Goal: Task Accomplishment & Management: Use online tool/utility

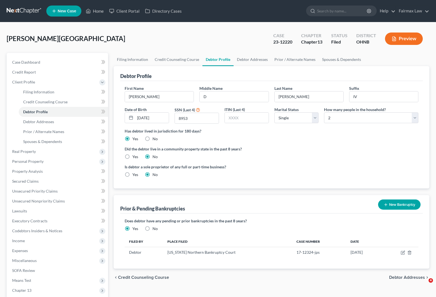
select select "0"
select select "1"
click at [94, 13] on link "Home" at bounding box center [94, 11] width 23 height 10
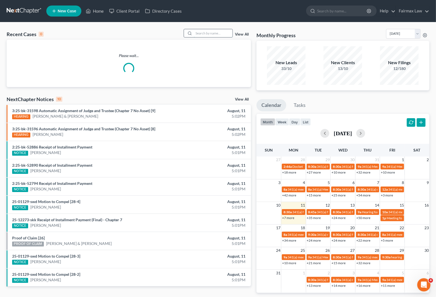
click at [209, 34] on input "search" at bounding box center [213, 33] width 39 height 8
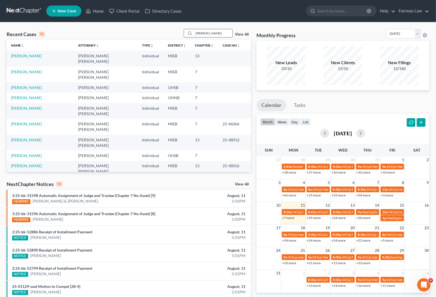
type input "vincent rodriguez"
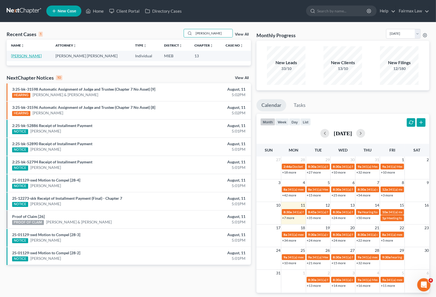
click at [35, 57] on link "[PERSON_NAME]" at bounding box center [26, 56] width 31 height 5
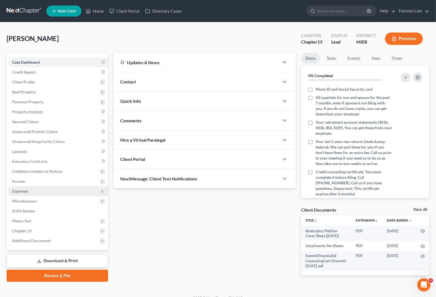
click at [26, 192] on span "Expenses" at bounding box center [20, 191] width 16 height 5
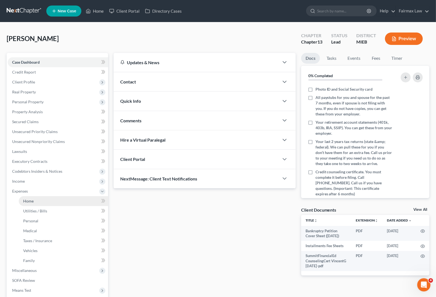
drag, startPoint x: 31, startPoint y: 201, endPoint x: 34, endPoint y: 203, distance: 3.9
click at [31, 201] on span "Home" at bounding box center [28, 201] width 10 height 5
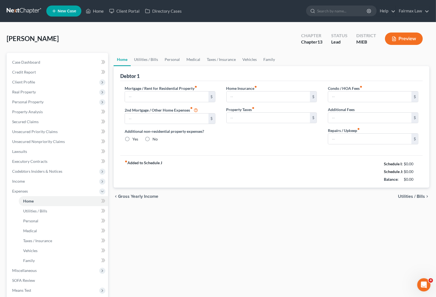
type input "1,189.00"
type input "204.00"
radio input "true"
type input "0.00"
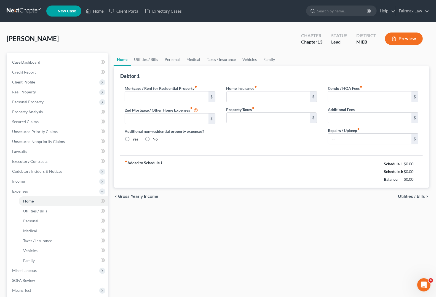
type input "0.00"
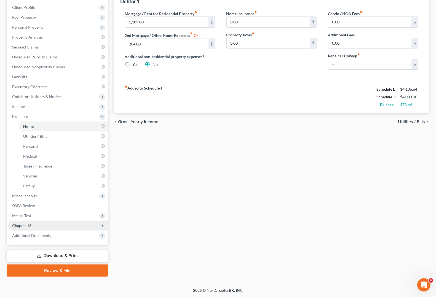
click at [26, 222] on span "Chapter 13" at bounding box center [58, 226] width 100 height 10
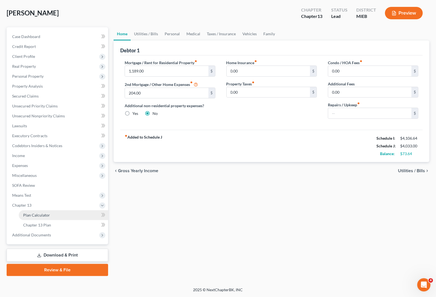
scroll to position [25, 0]
click at [30, 216] on span "Plan Calculator" at bounding box center [36, 215] width 27 height 5
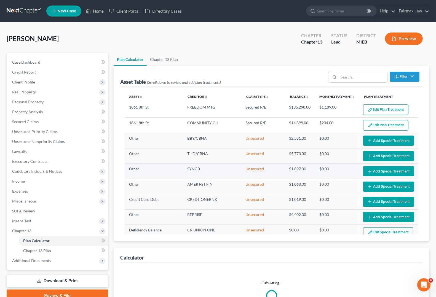
select select "35"
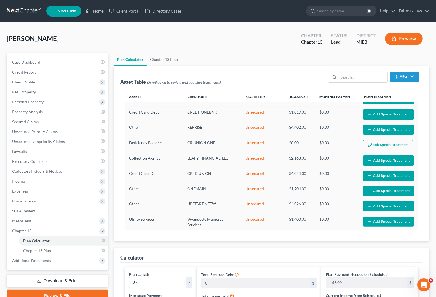
click at [23, 13] on link at bounding box center [24, 11] width 35 height 10
